Goal: Task Accomplishment & Management: Use online tool/utility

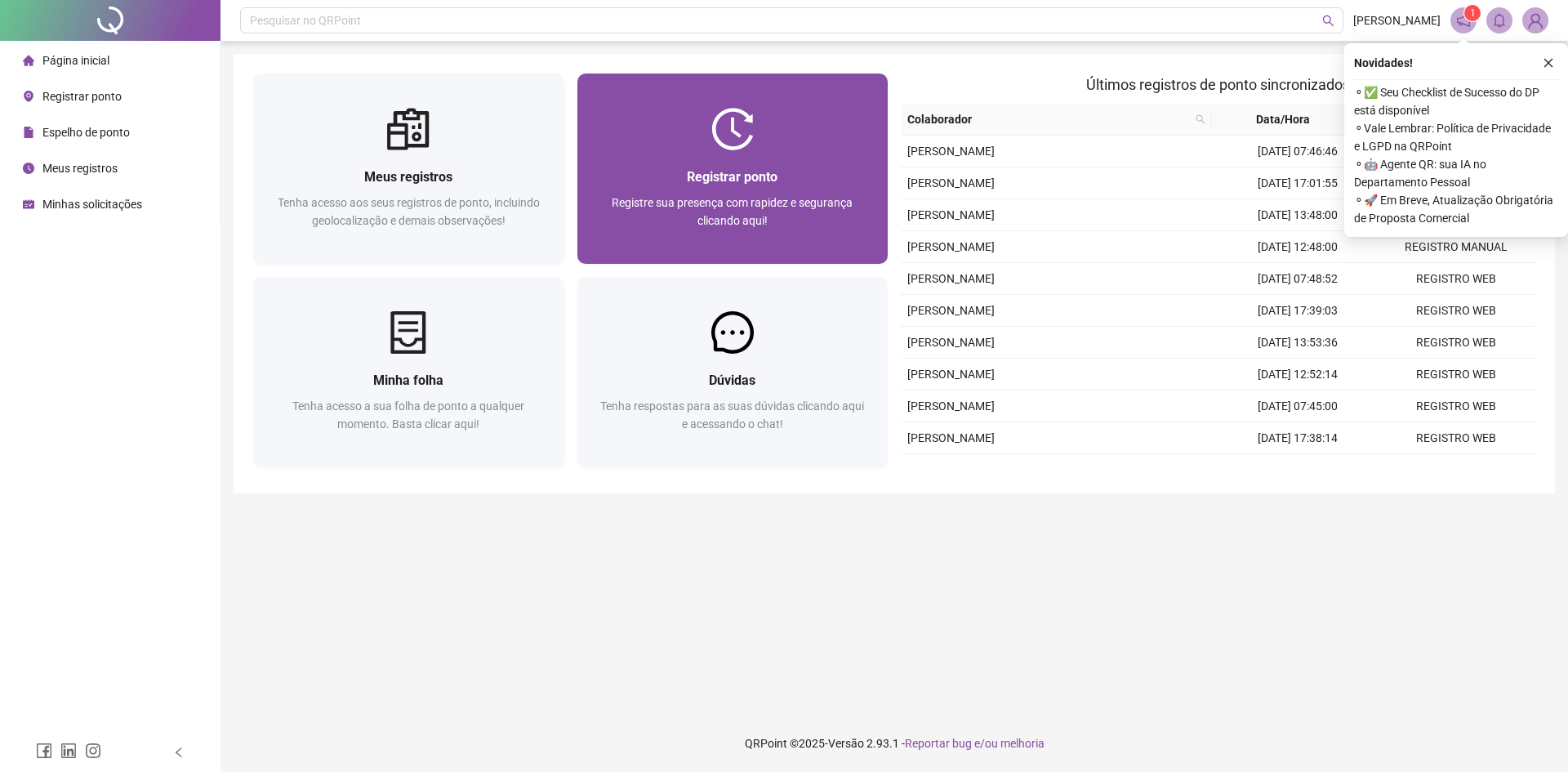
click at [772, 199] on span "Registre sua presença com rapidez e segurança clicando aqui!" at bounding box center [732, 211] width 241 height 31
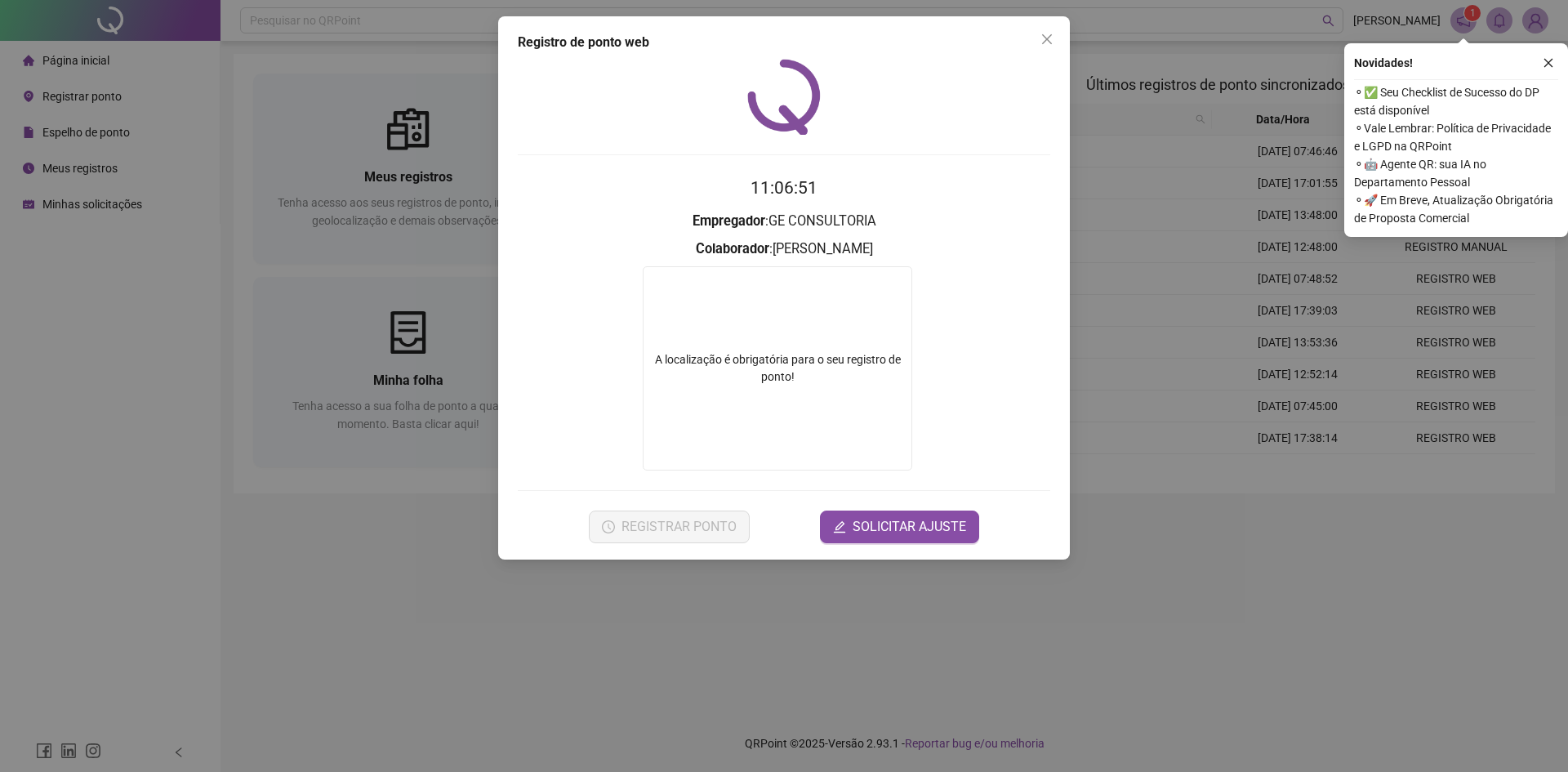
click at [730, 368] on div "A localização é obrigatória para o seu registro de ponto!" at bounding box center [777, 368] width 268 height 34
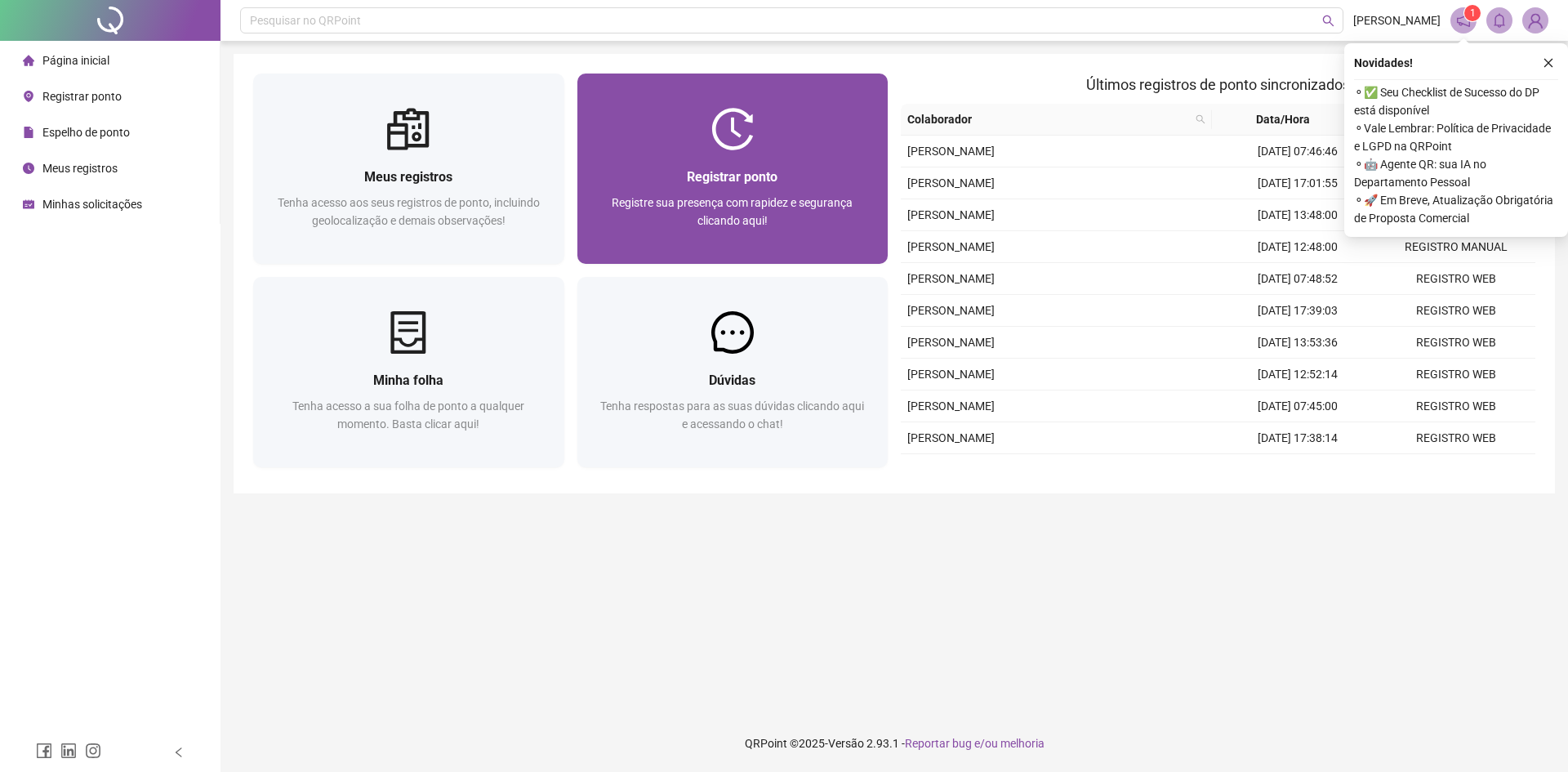
click at [803, 193] on div "Registrar ponto Registre sua presença com rapidez e segurança clicando aqui!" at bounding box center [733, 207] width 272 height 80
